Goal: Register for event/course

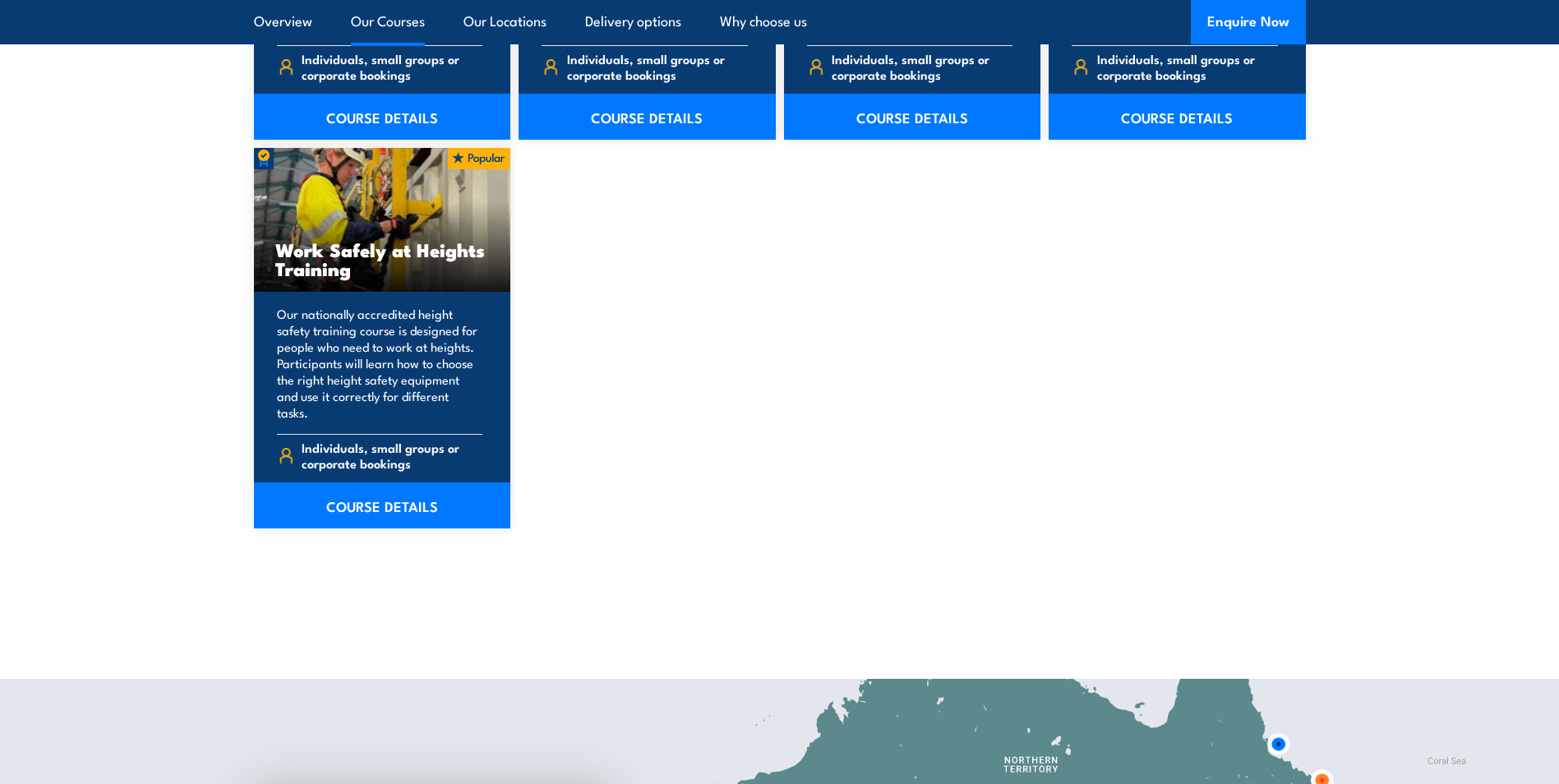
scroll to position [2054, 0]
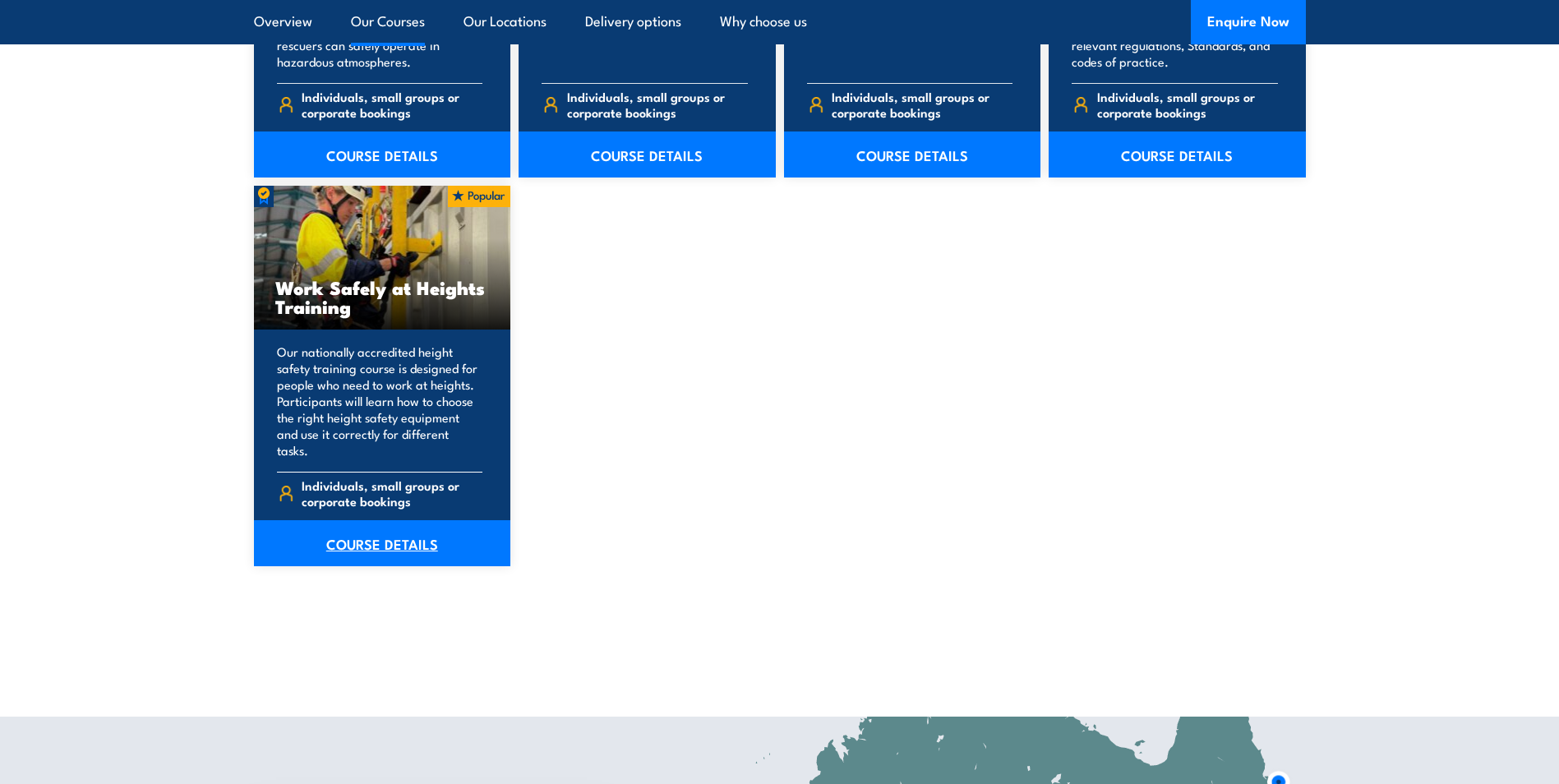
click at [361, 536] on link "COURSE DETAILS" at bounding box center [382, 543] width 257 height 46
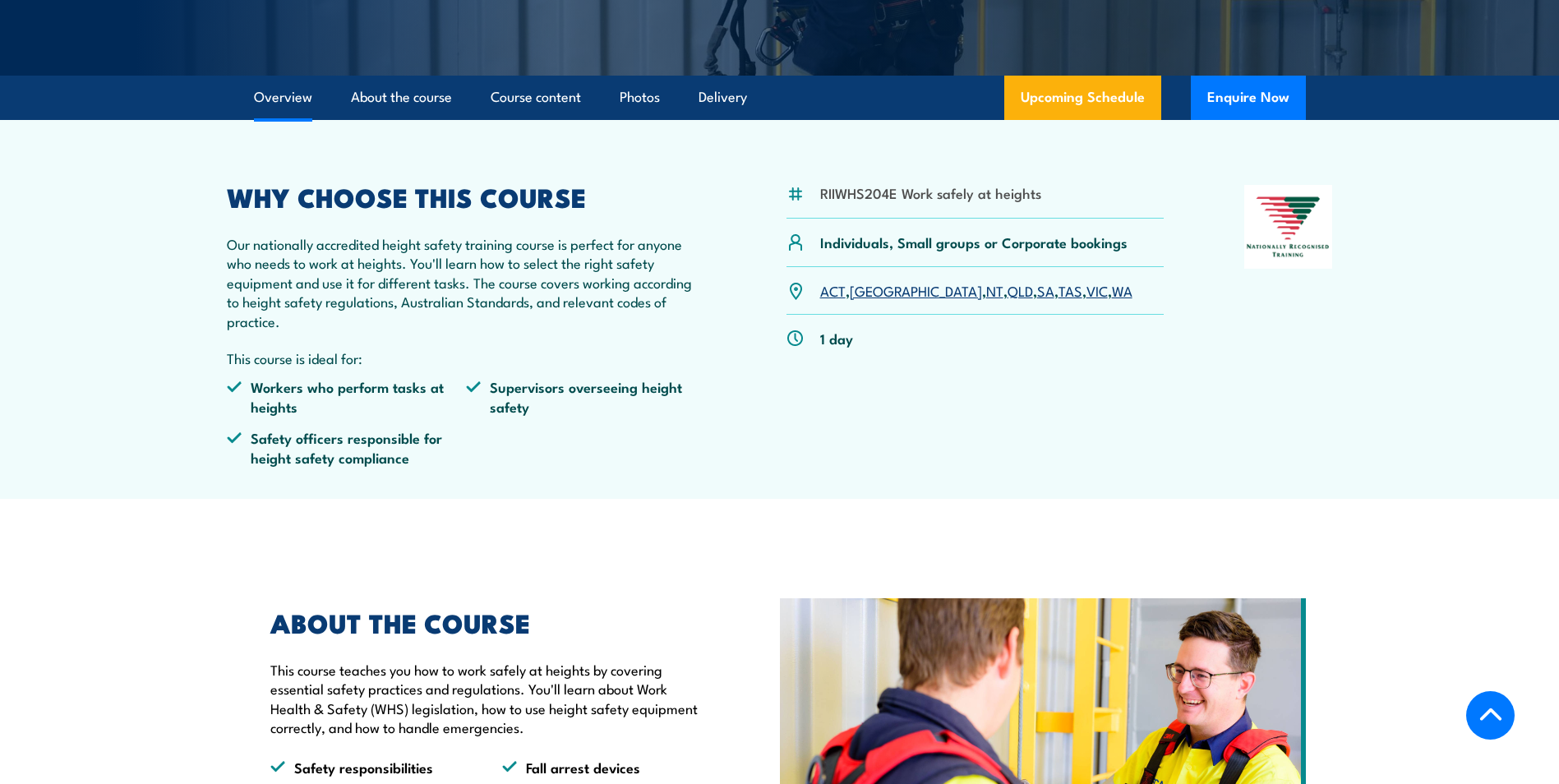
scroll to position [411, 0]
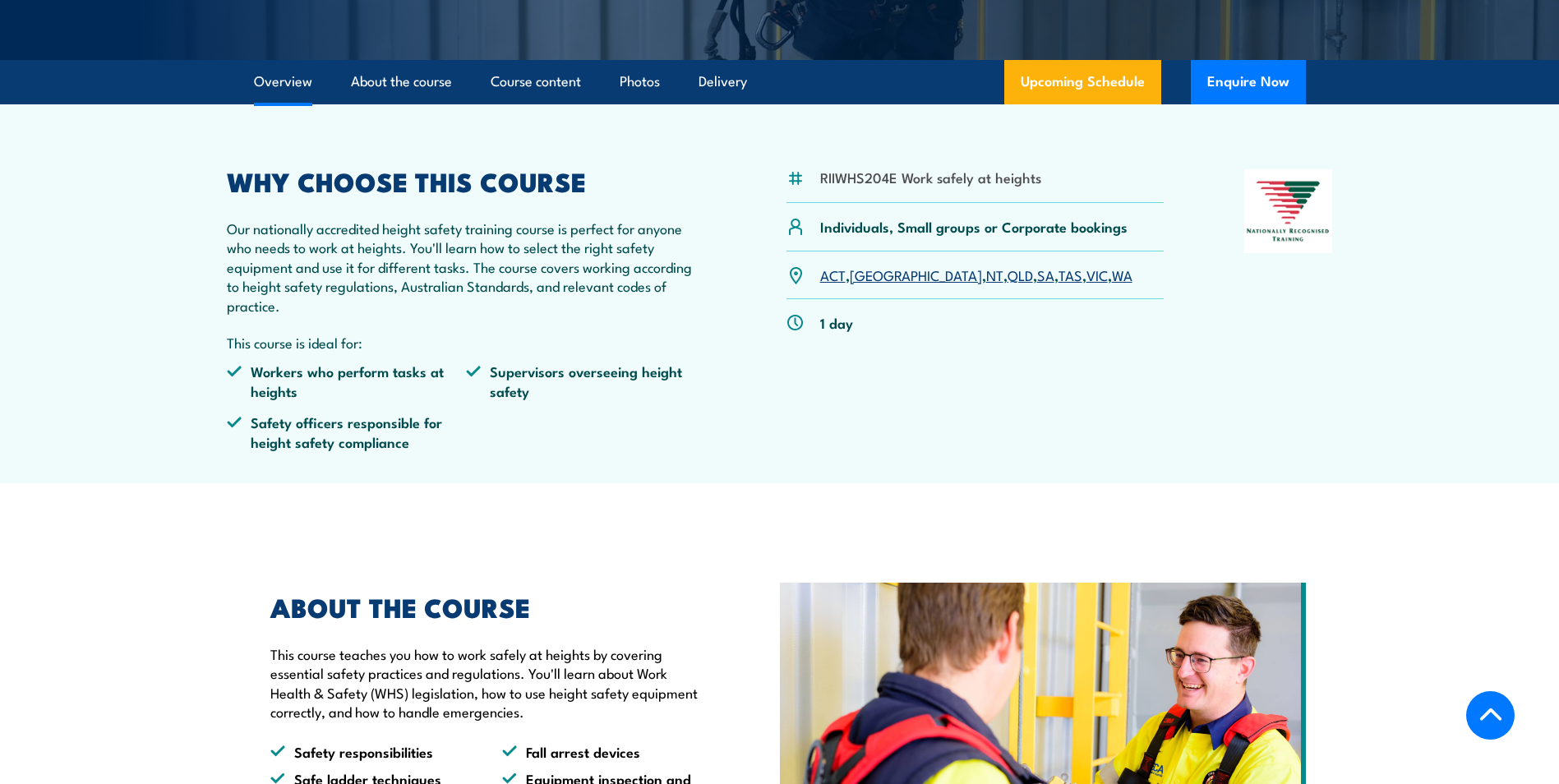
click at [1008, 274] on link "QLD" at bounding box center [1020, 273] width 25 height 19
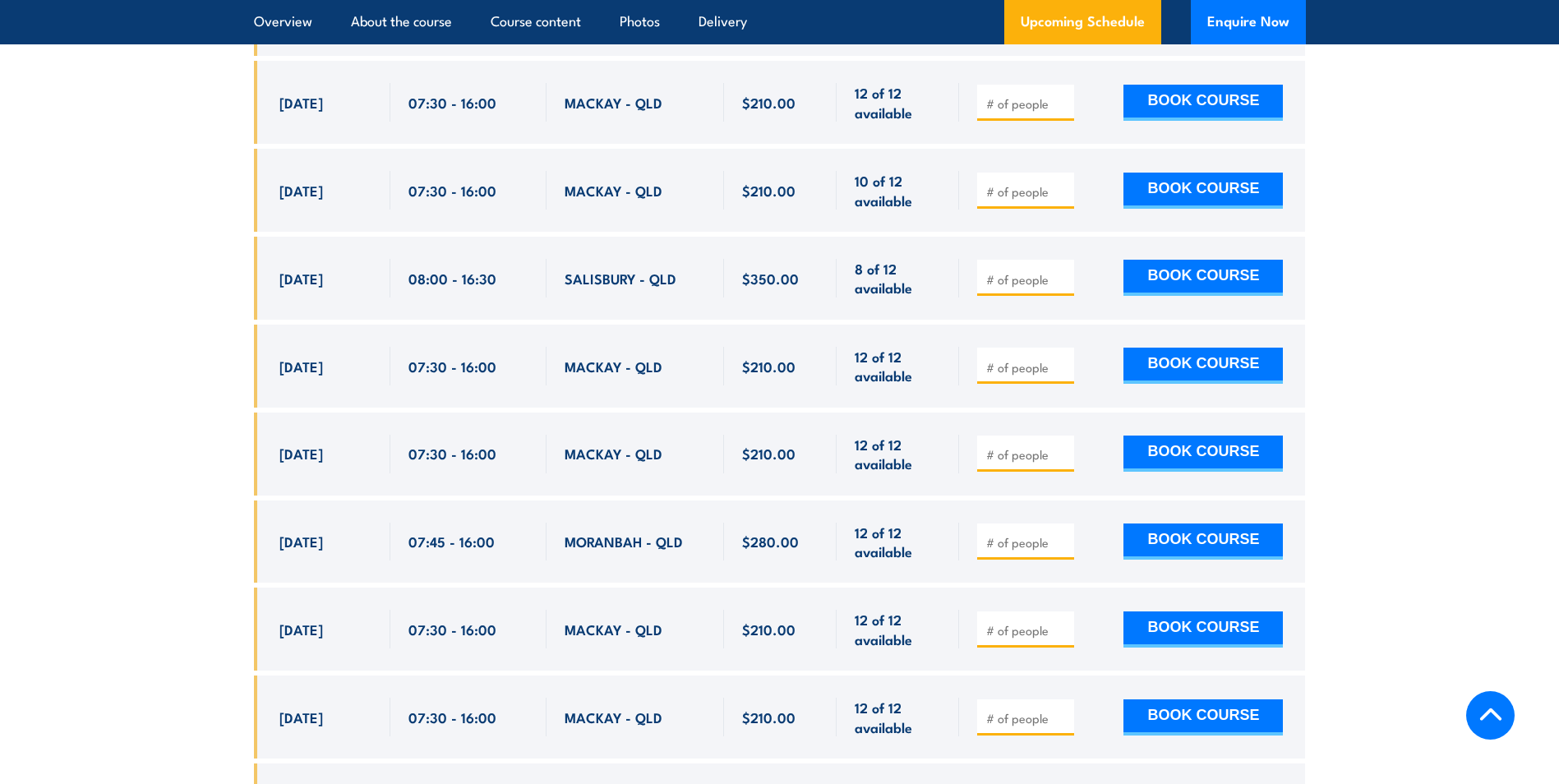
scroll to position [3107, 0]
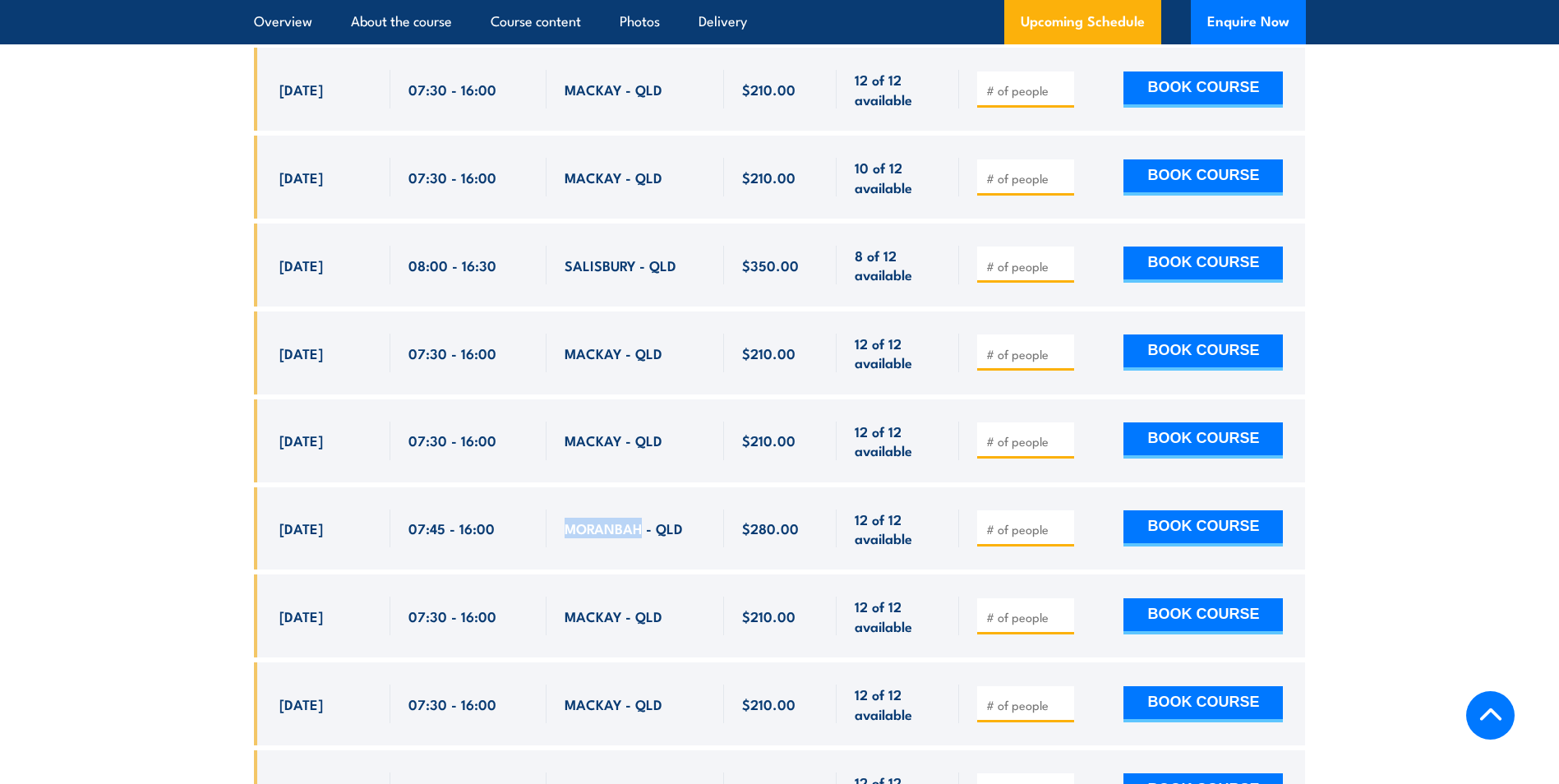
drag, startPoint x: 567, startPoint y: 504, endPoint x: 639, endPoint y: 503, distance: 72.0
click at [639, 518] on span "MORANBAH - QLD" at bounding box center [624, 527] width 119 height 19
copy span "MORANBAH"
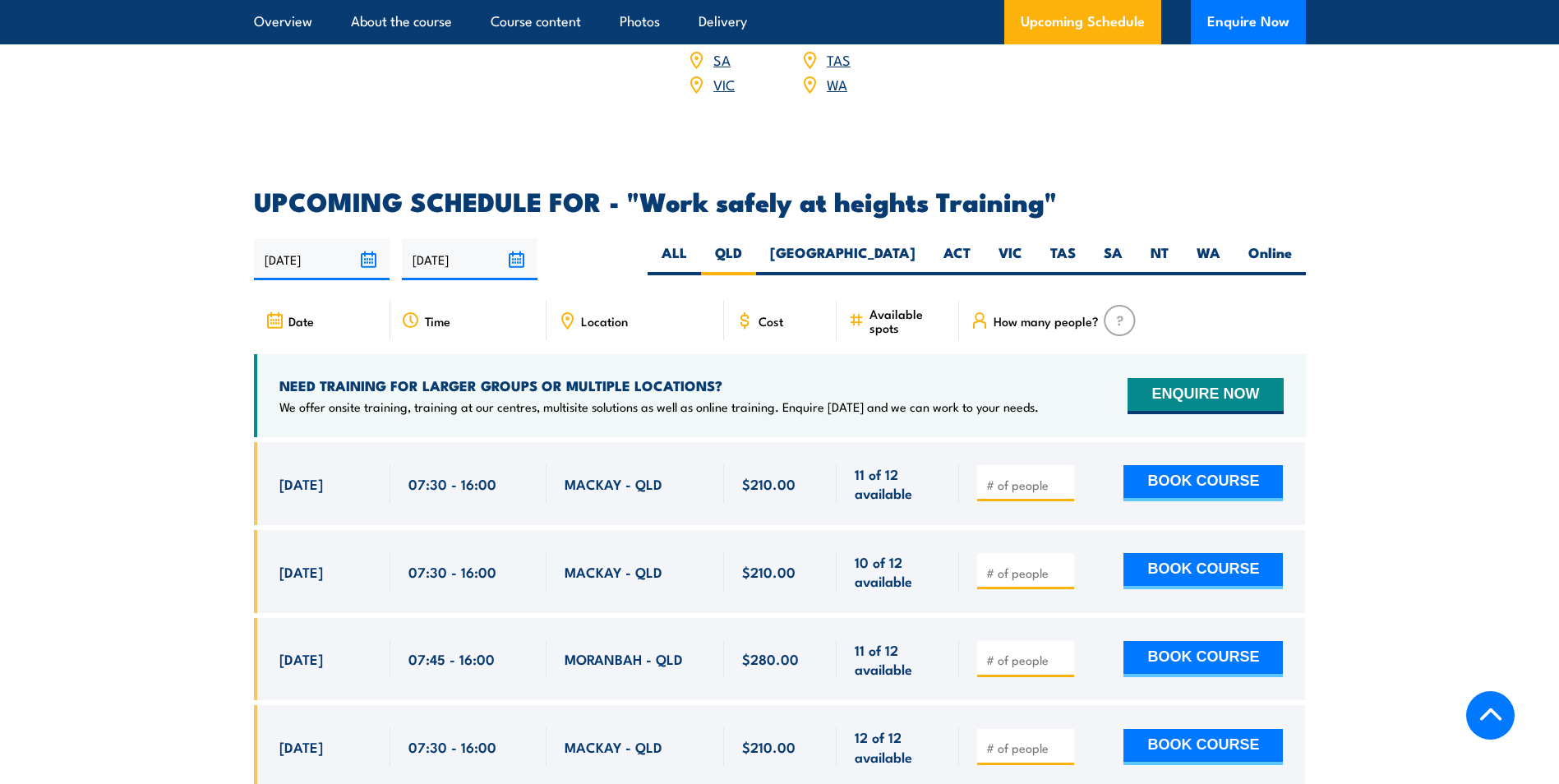
scroll to position [1957, 0]
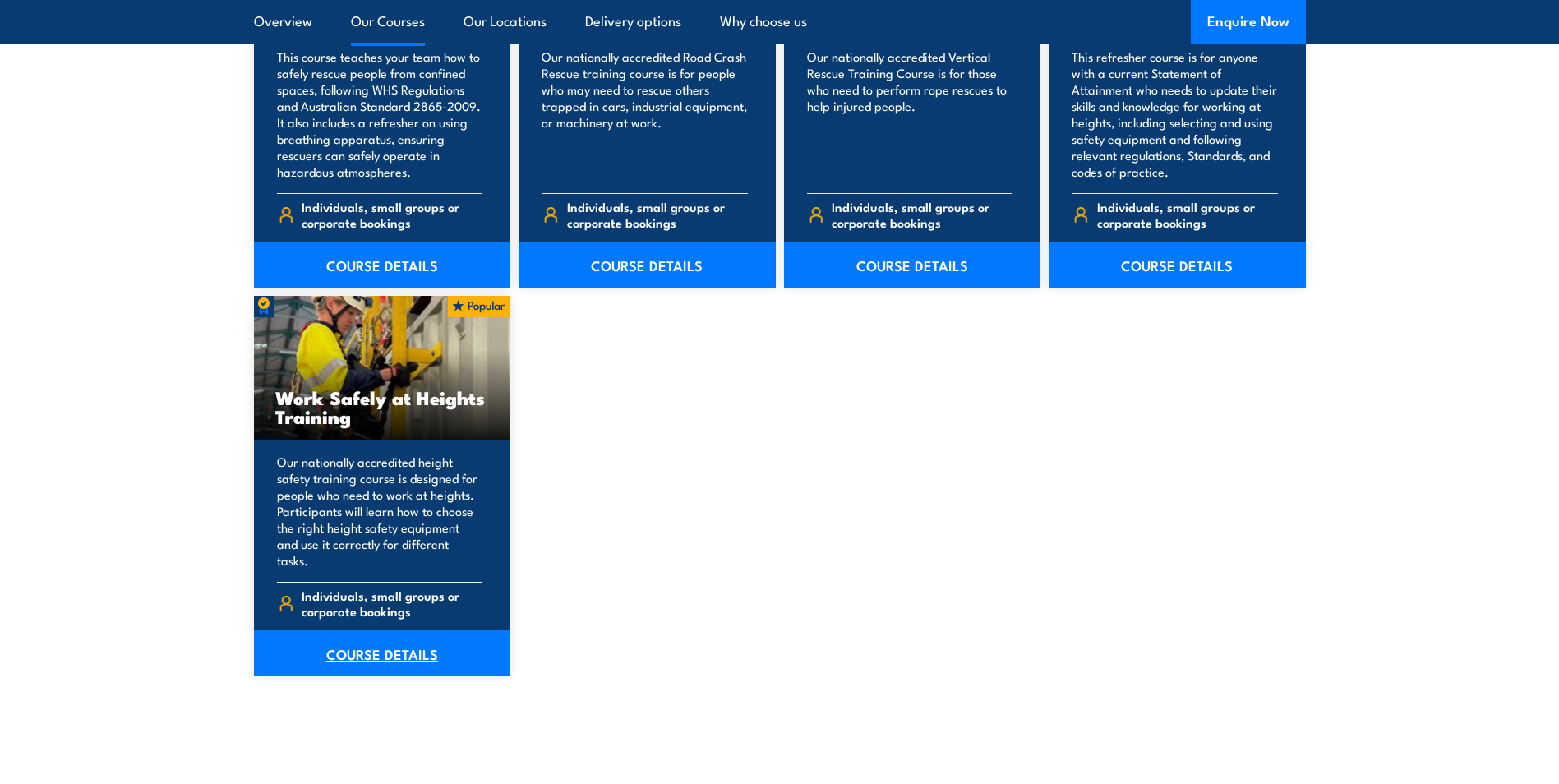
scroll to position [1972, 0]
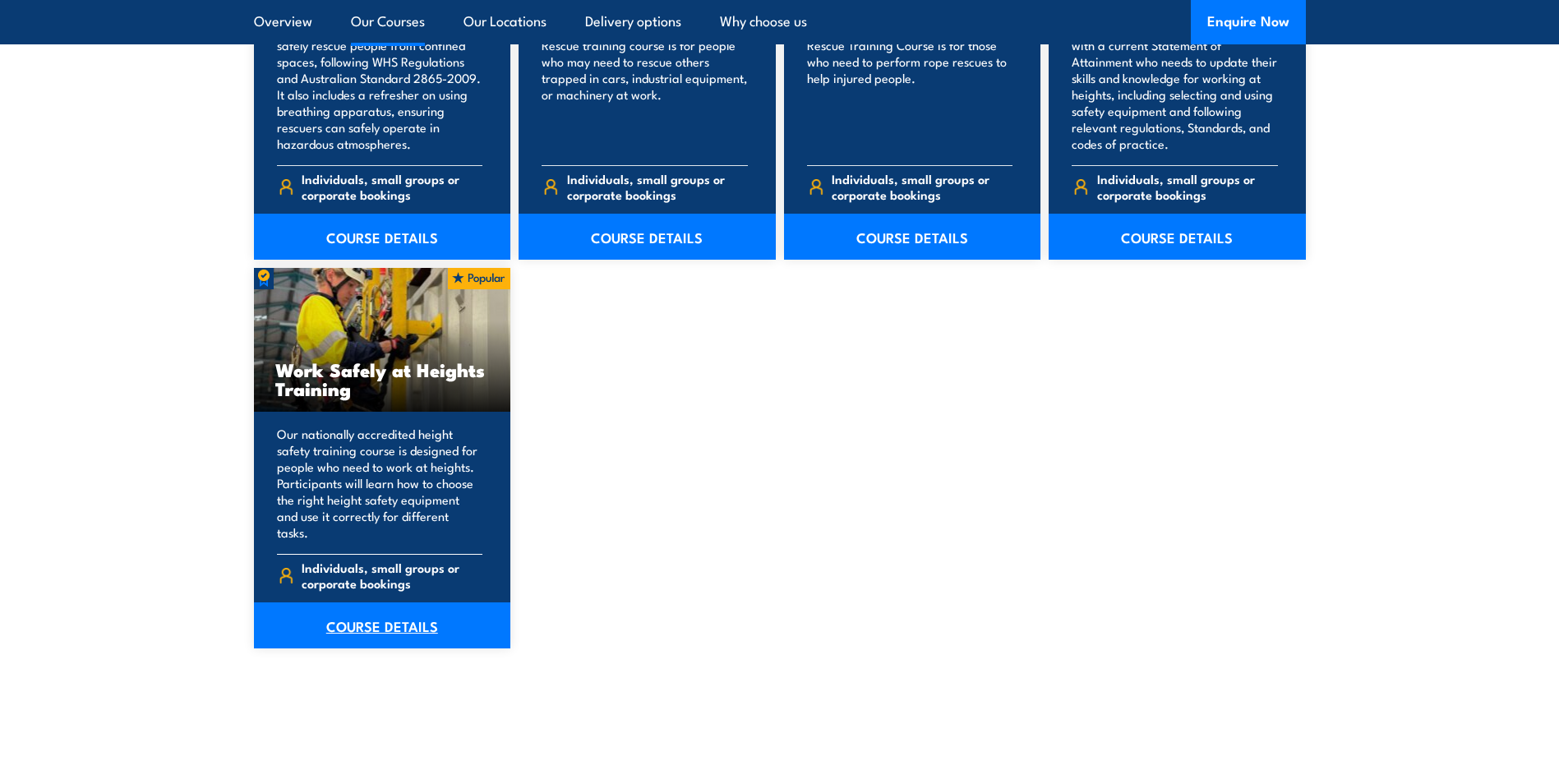
click at [376, 609] on link "COURSE DETAILS" at bounding box center [382, 626] width 257 height 46
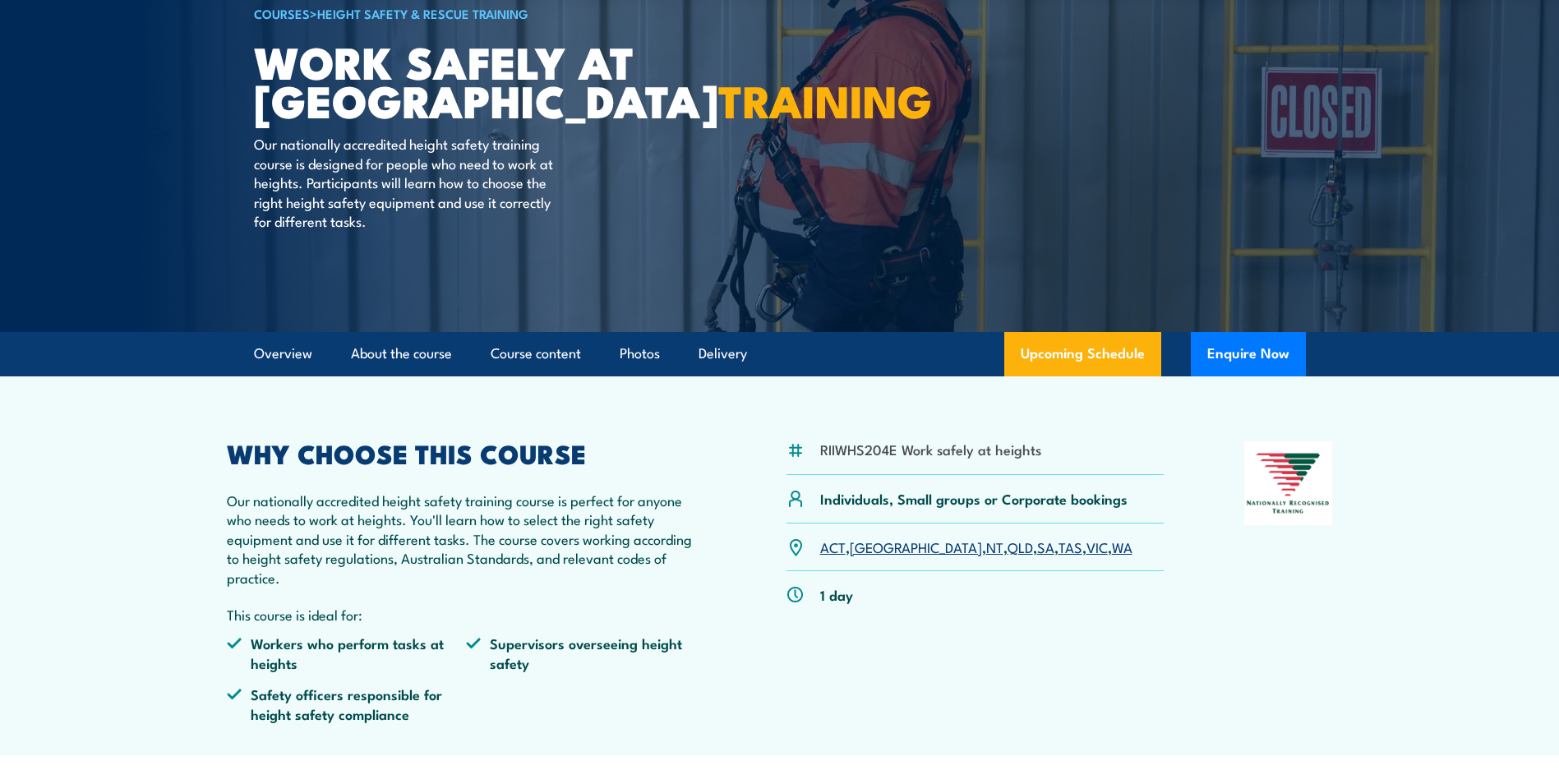
scroll to position [247, 0]
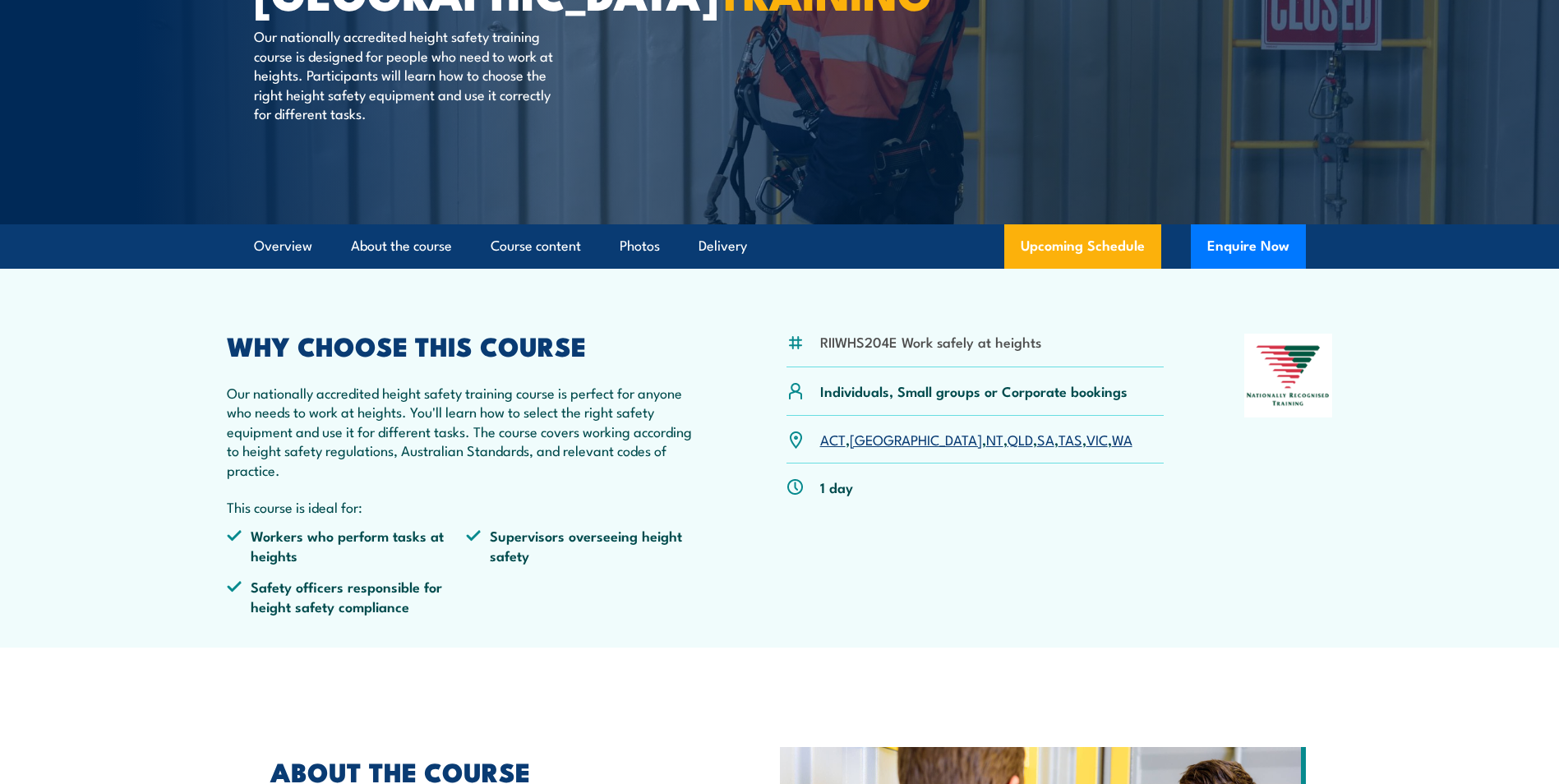
click at [1008, 445] on link "QLD" at bounding box center [1020, 438] width 25 height 19
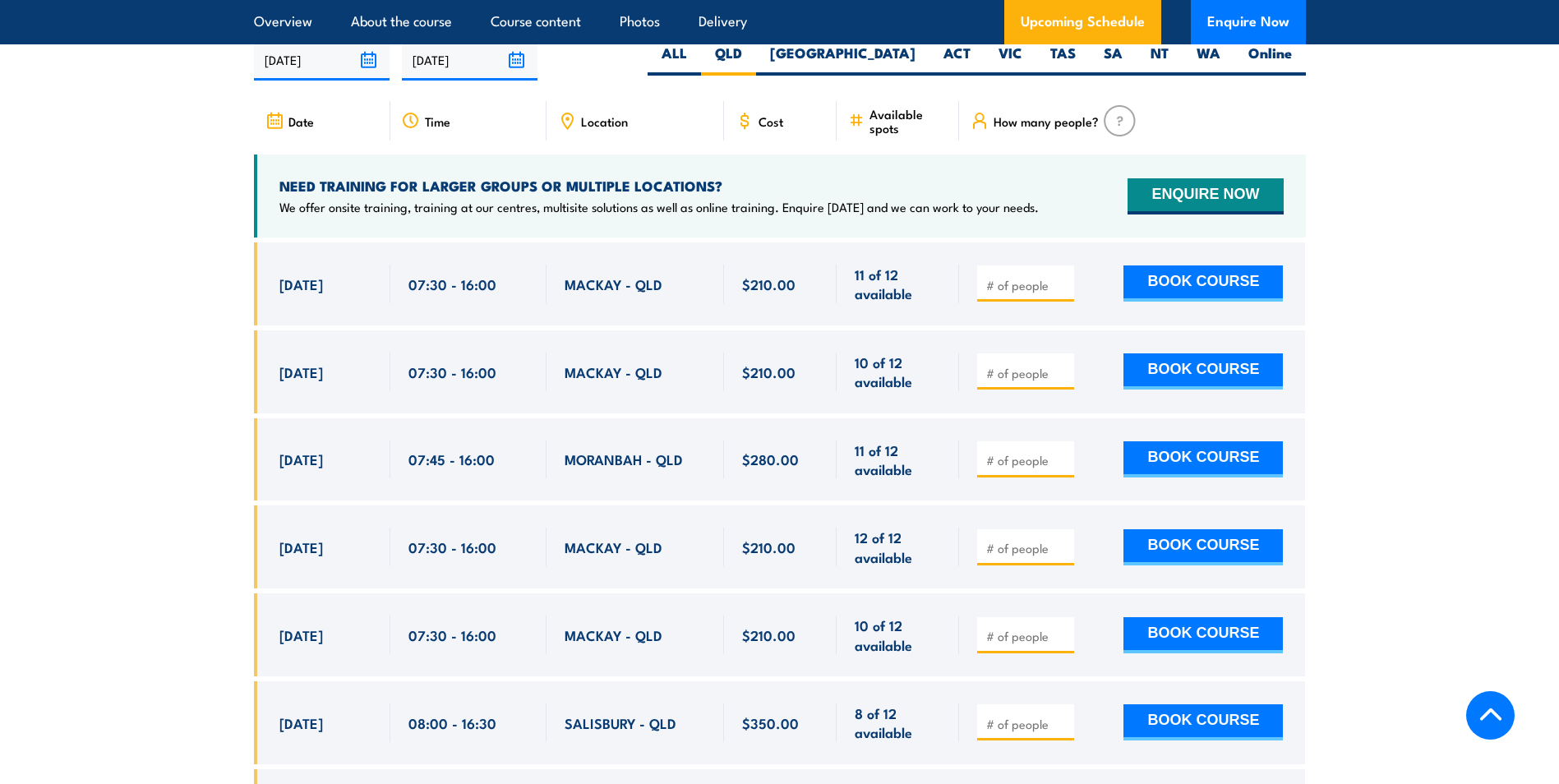
scroll to position [2633, 0]
